Goal: Information Seeking & Learning: Learn about a topic

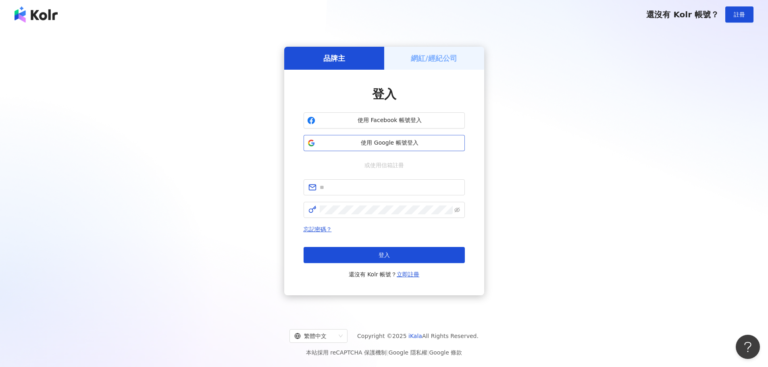
click at [341, 149] on button "使用 Google 帳號登入" at bounding box center [383, 143] width 161 height 16
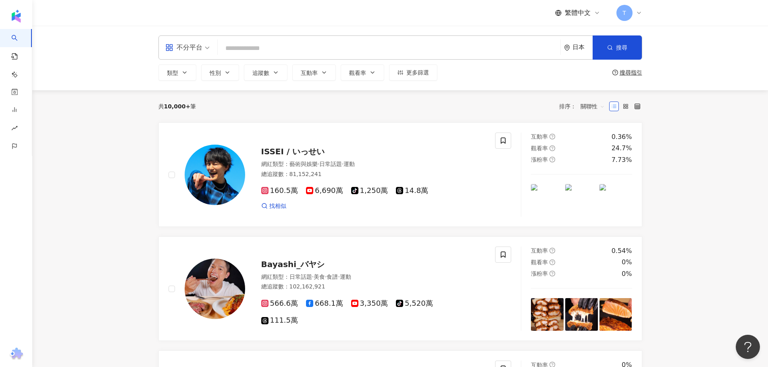
click at [575, 54] on div "日本" at bounding box center [578, 47] width 29 height 23
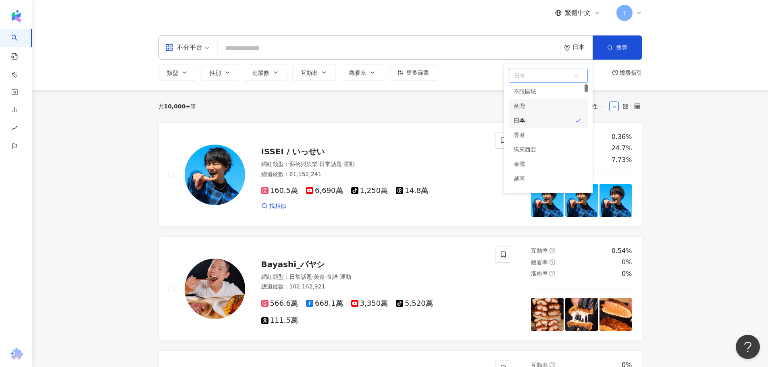
click at [533, 105] on div "台灣" at bounding box center [548, 106] width 79 height 15
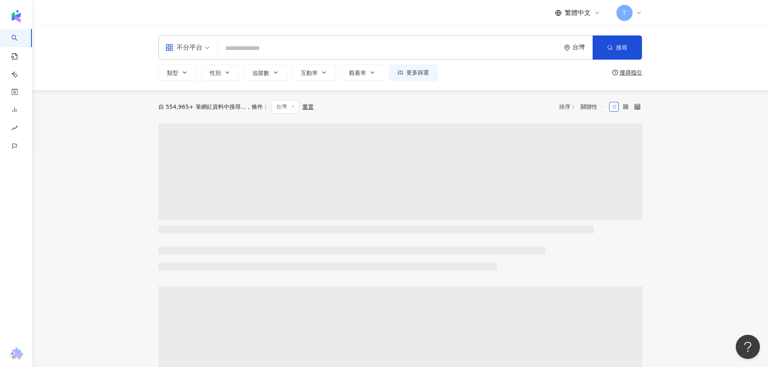
click at [268, 45] on input "search" at bounding box center [389, 48] width 336 height 15
type input "*"
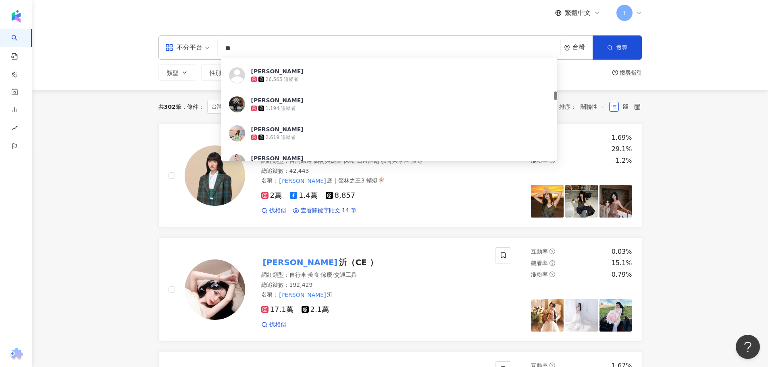
scroll to position [524, 0]
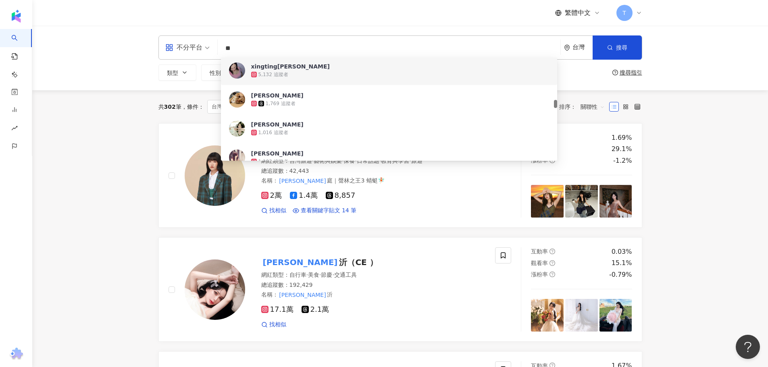
click at [259, 52] on input "**" at bounding box center [389, 48] width 336 height 15
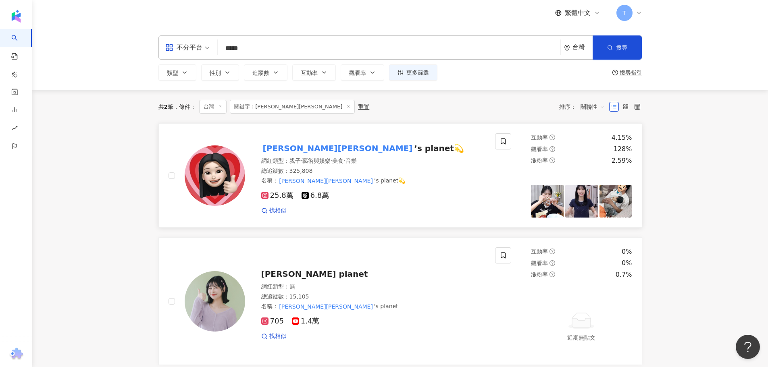
type input "*****"
click at [291, 149] on mark "李欣Lee" at bounding box center [337, 148] width 153 height 13
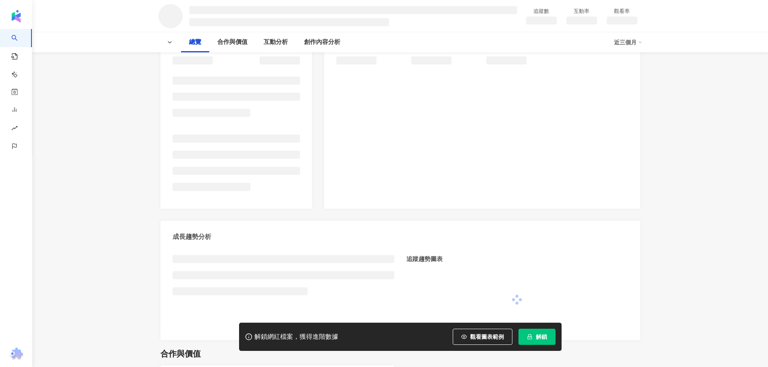
scroll to position [121, 0]
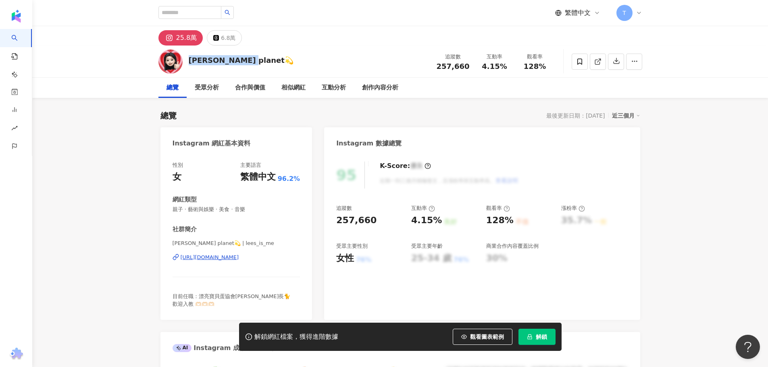
drag, startPoint x: 190, startPoint y: 61, endPoint x: 250, endPoint y: 61, distance: 60.0
click at [250, 61] on div "[PERSON_NAME] planet💫" at bounding box center [241, 60] width 105 height 10
